Goal: Obtain resource: Obtain resource

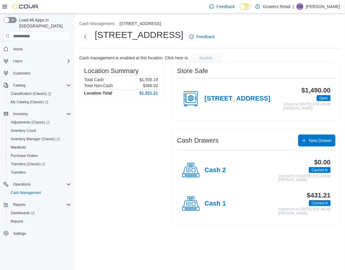
click at [202, 207] on div "Cash 1" at bounding box center [204, 204] width 44 height 18
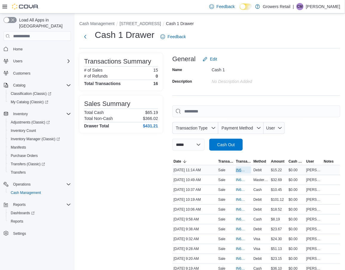
click at [242, 170] on span "IN6FPW-1996546" at bounding box center [240, 169] width 9 height 5
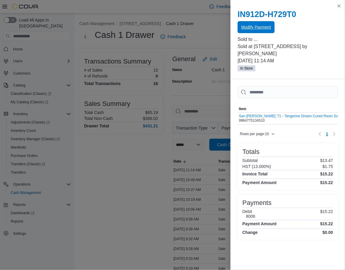
click at [270, 24] on span "Modify Payment" at bounding box center [256, 27] width 30 height 6
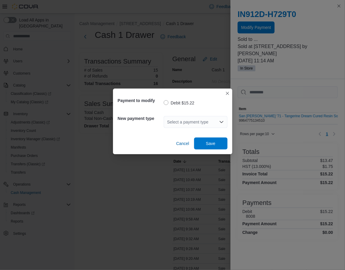
click at [204, 117] on div "Select a payment type" at bounding box center [196, 122] width 64 height 12
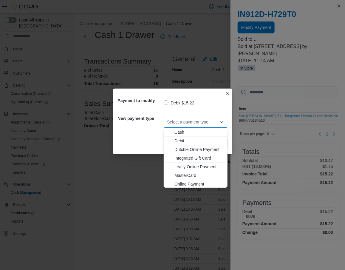
scroll to position [9, 0]
click at [199, 164] on span "MasterCard" at bounding box center [198, 166] width 49 height 6
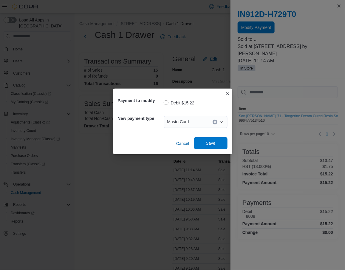
click at [216, 144] on span "Save" at bounding box center [211, 143] width 26 height 12
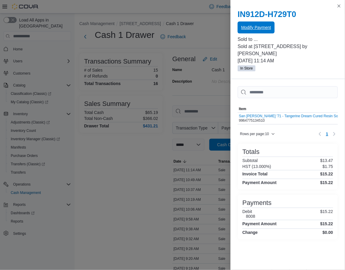
scroll to position [0, 0]
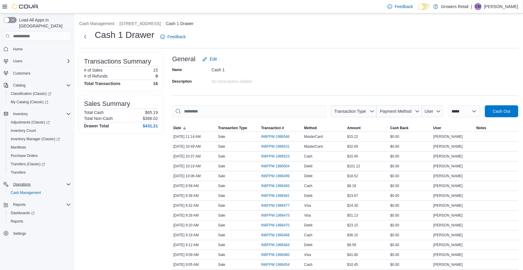
click at [45, 181] on div "Operations" at bounding box center [41, 184] width 60 height 7
click at [18, 210] on span "Reports" at bounding box center [17, 212] width 13 height 5
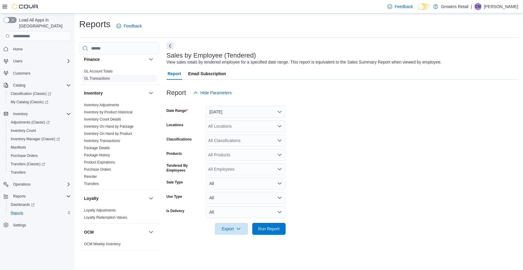
scroll to position [121, 0]
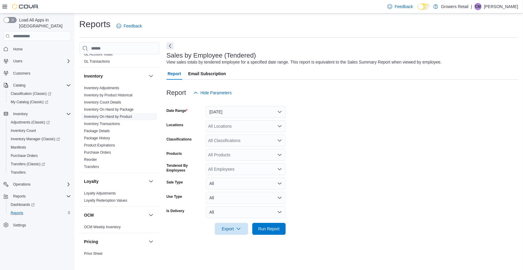
click at [119, 114] on link "Inventory On Hand by Product" at bounding box center [108, 116] width 48 height 4
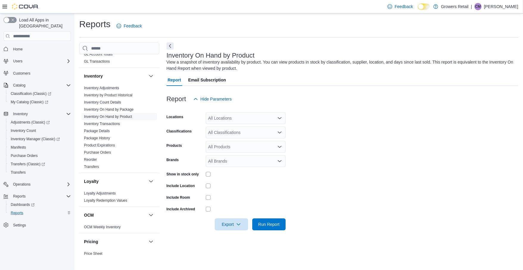
click at [229, 119] on div "All Locations" at bounding box center [246, 118] width 80 height 12
type input "****"
click at [246, 128] on span "[STREET_ADDRESS]" at bounding box center [239, 128] width 41 height 6
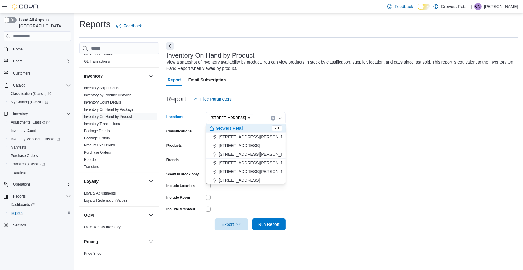
click at [344, 133] on form "Locations 970 The Queensway Combo box. Selected. 970 The Queensway. Press Backs…" at bounding box center [343, 167] width 352 height 125
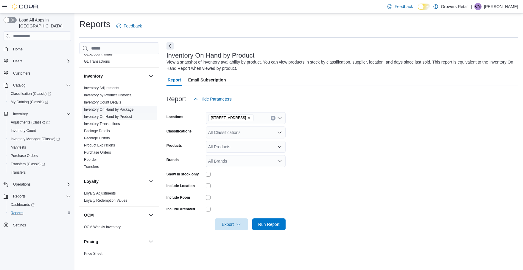
click at [129, 108] on link "Inventory On Hand by Package" at bounding box center [109, 109] width 50 height 4
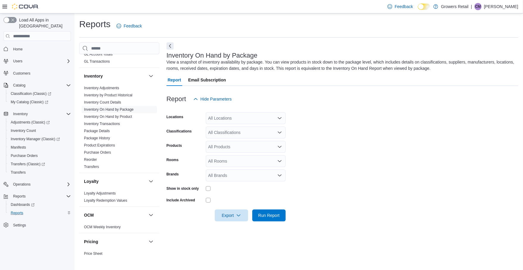
click at [220, 116] on div "All Locations" at bounding box center [246, 118] width 80 height 12
type input "****"
click at [230, 126] on span "[STREET_ADDRESS]" at bounding box center [239, 128] width 41 height 6
click at [334, 163] on form "Locations 970 The Queensway Classifications All Classifications Products All Pr…" at bounding box center [343, 163] width 352 height 116
click at [205, 188] on div "Show in stock only" at bounding box center [226, 188] width 119 height 9
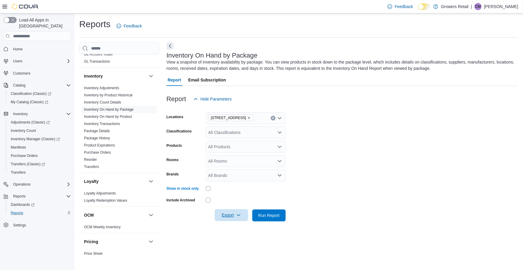
click at [235, 217] on span "Export" at bounding box center [231, 215] width 26 height 12
click at [236, 225] on span "Export to Excel" at bounding box center [231, 227] width 27 height 5
